Goal: Check status: Check status

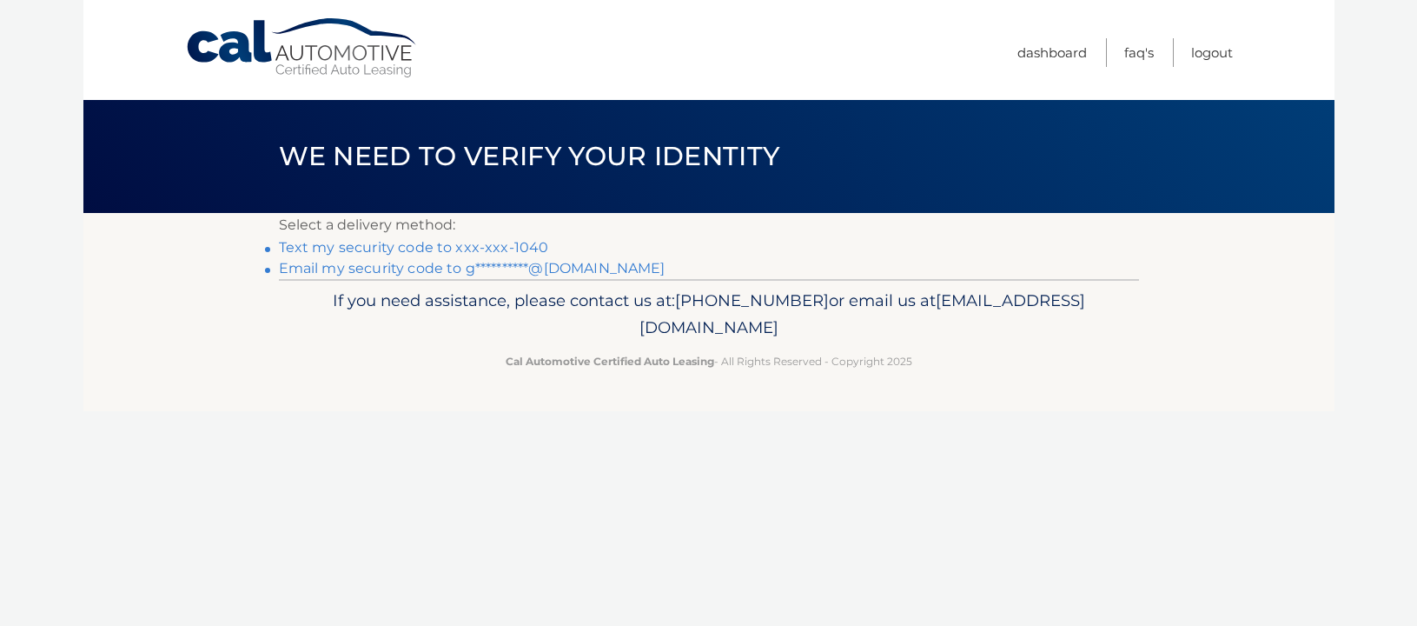
click at [435, 268] on link "**********" at bounding box center [472, 268] width 387 height 17
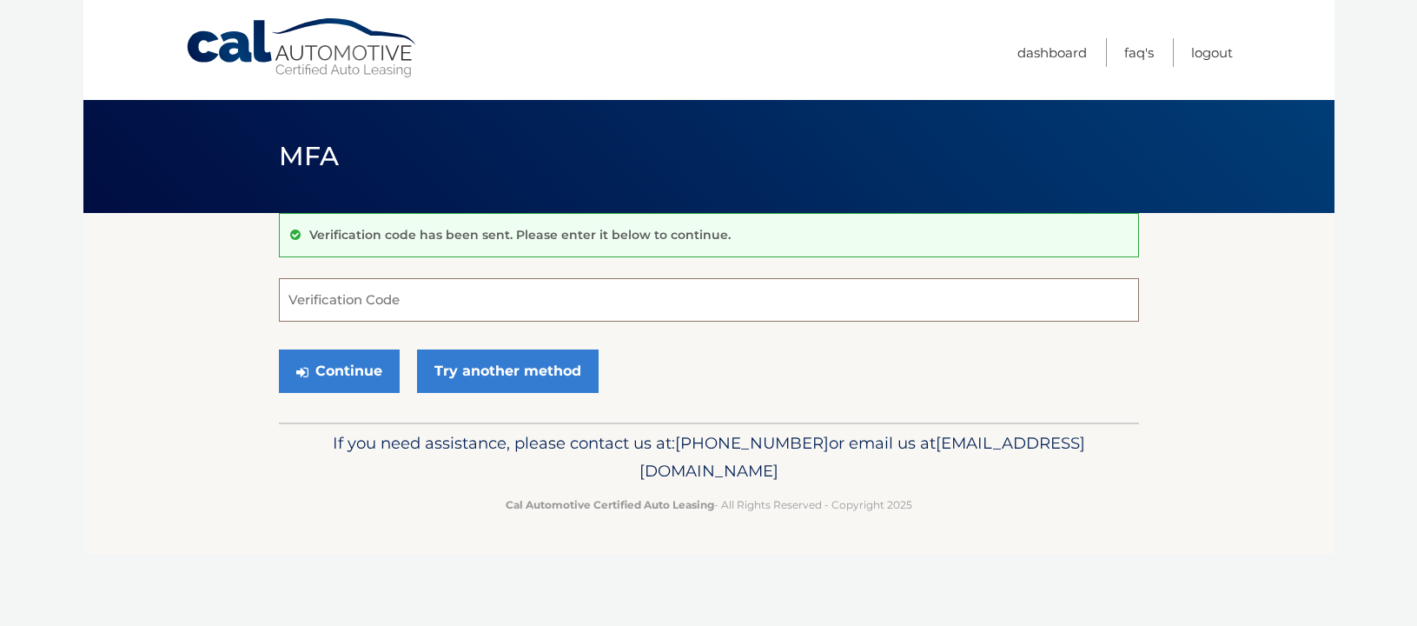
paste input "346589"
click at [340, 379] on button "Continue" at bounding box center [339, 370] width 121 height 43
click at [335, 363] on button "Continue" at bounding box center [339, 370] width 121 height 43
click at [373, 305] on input "346589" at bounding box center [709, 299] width 860 height 43
type input "346589"
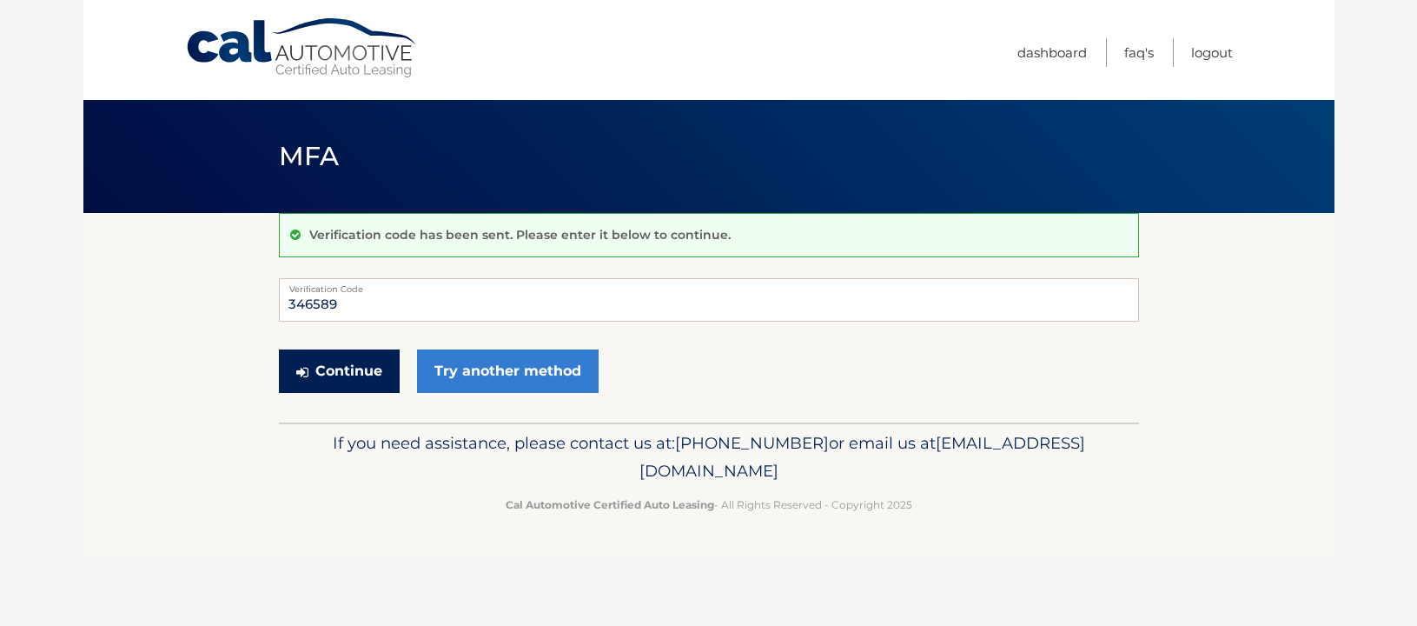
click at [295, 363] on button "Continue" at bounding box center [339, 370] width 121 height 43
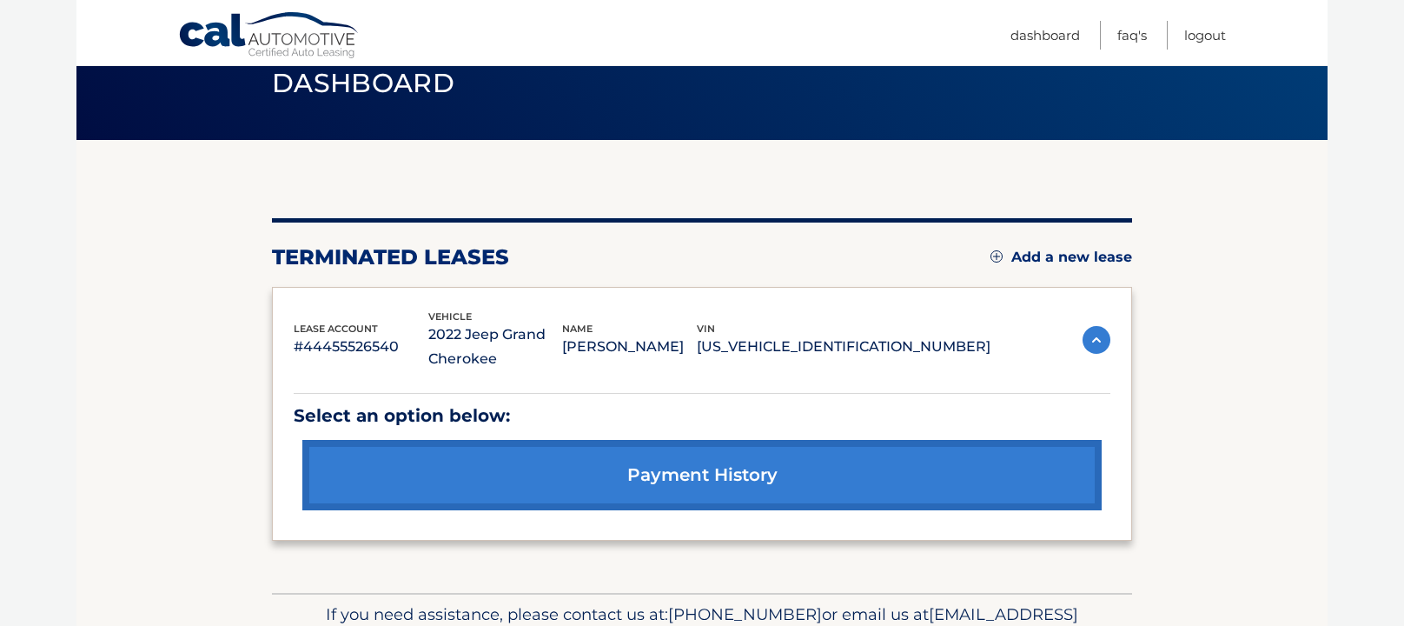
scroll to position [172, 0]
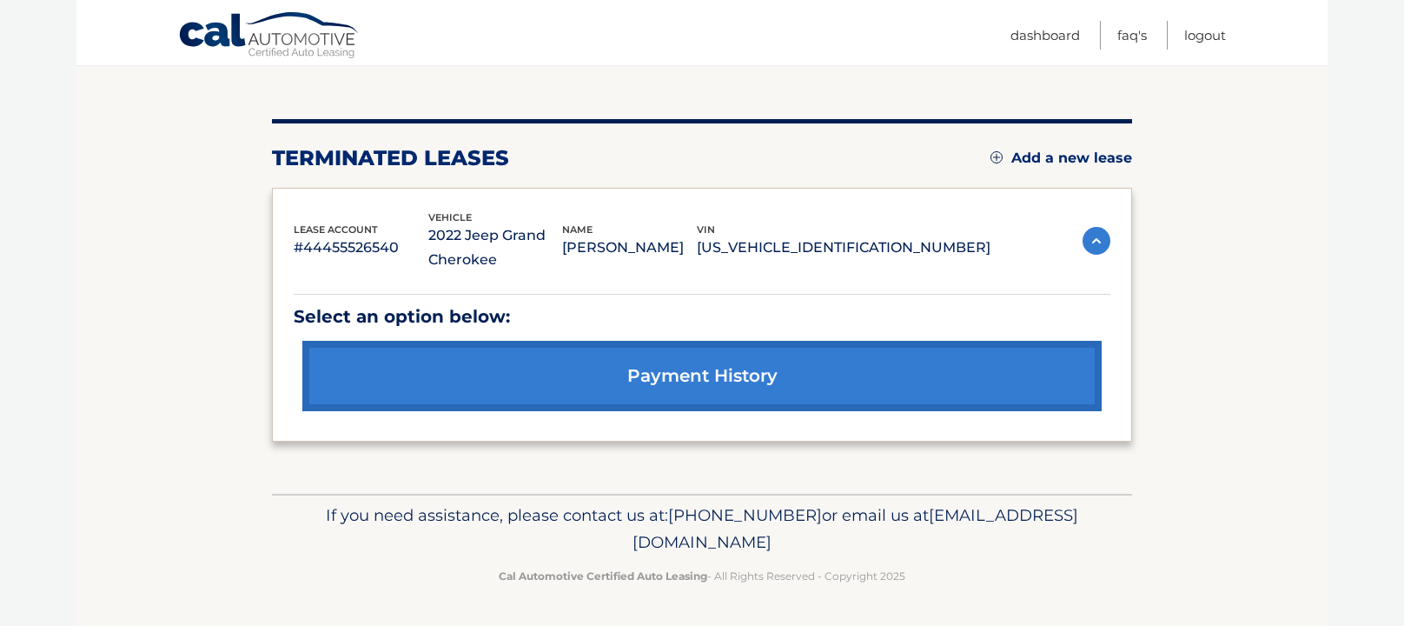
click at [765, 374] on link "payment history" at bounding box center [701, 376] width 799 height 70
